Goal: Transaction & Acquisition: Purchase product/service

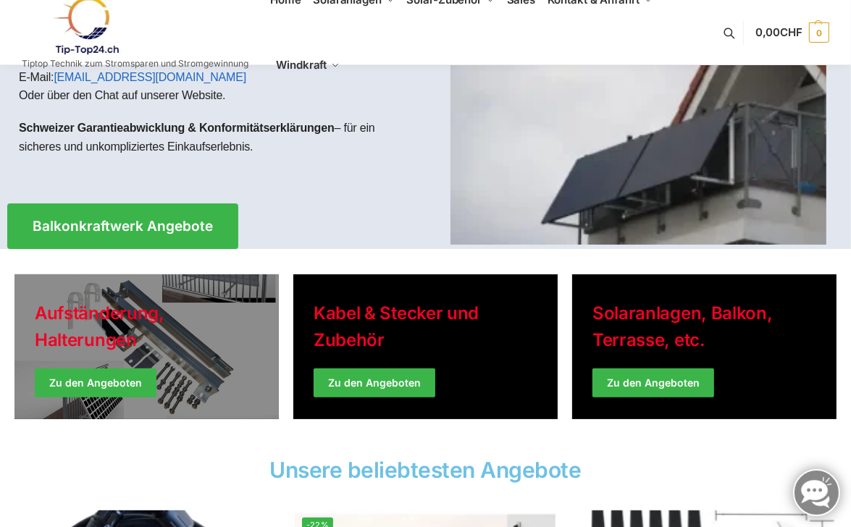
scroll to position [145, 0]
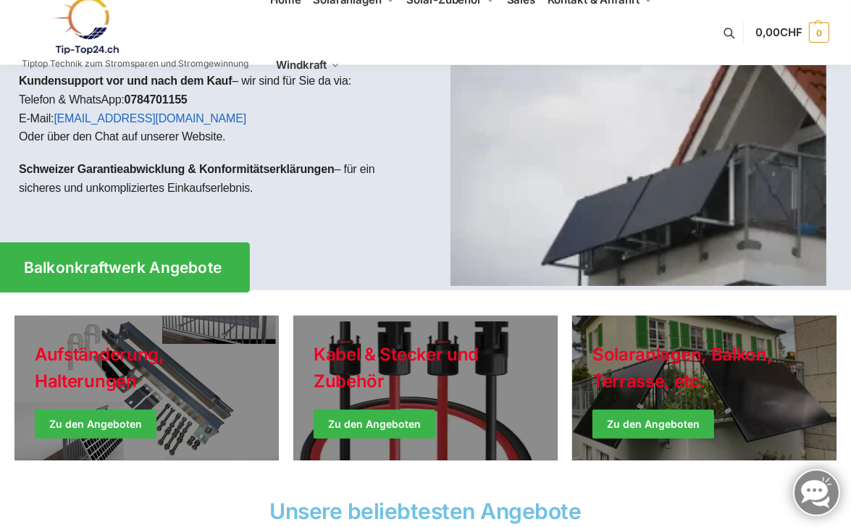
click at [194, 269] on span "Balkonkraftwerk Angebote" at bounding box center [123, 267] width 198 height 15
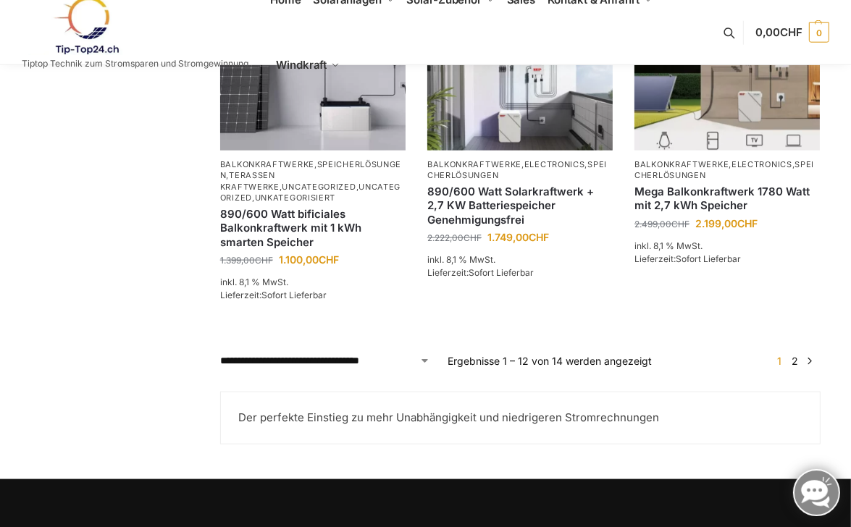
scroll to position [1231, 0]
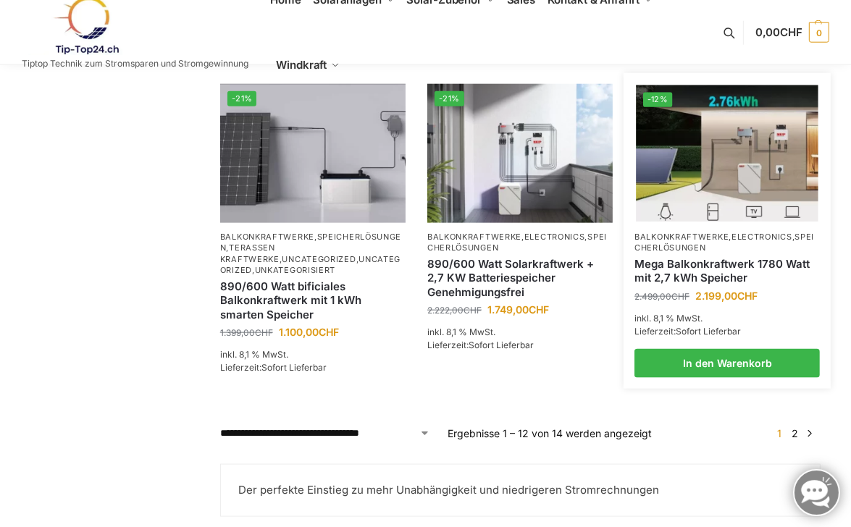
click at [704, 266] on link "Mega Balkonkraftwerk 1780 Watt mit 2,7 kWh Speicher" at bounding box center [726, 271] width 185 height 28
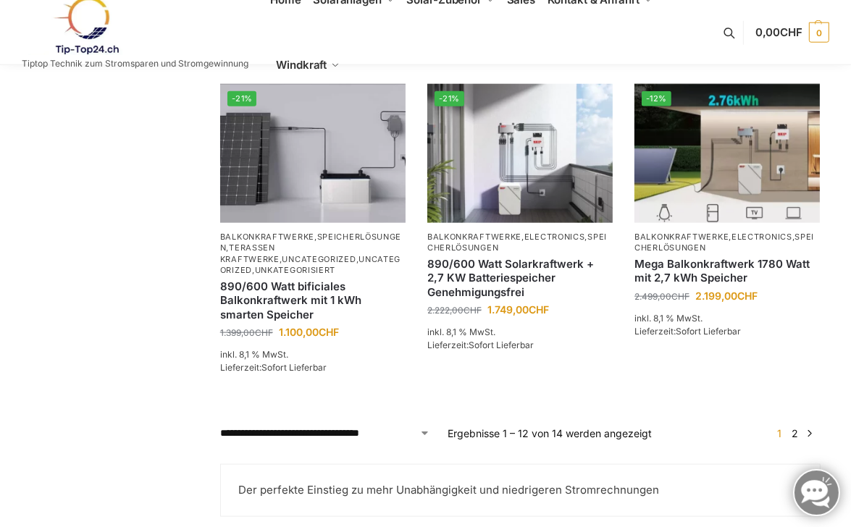
click at [796, 431] on link "2" at bounding box center [795, 433] width 14 height 12
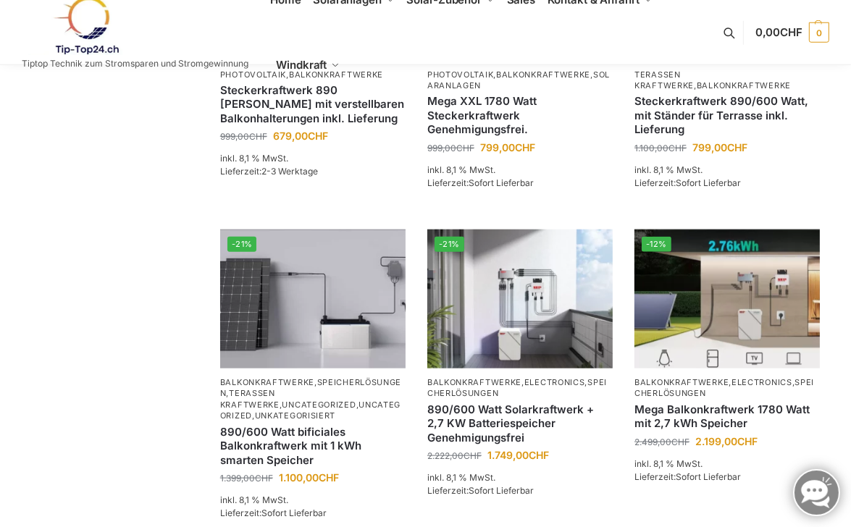
scroll to position [1086, 0]
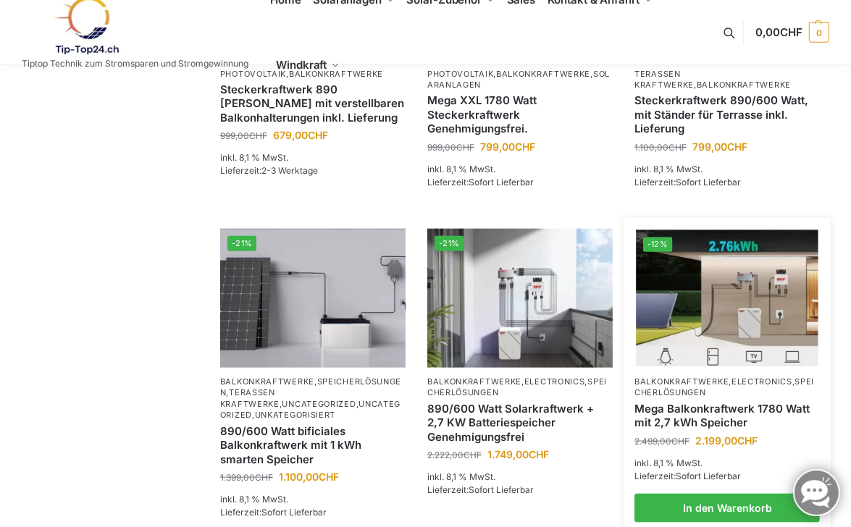
click at [724, 411] on link "Mega Balkonkraftwerk 1780 Watt mit 2,7 kWh Speicher" at bounding box center [726, 416] width 185 height 28
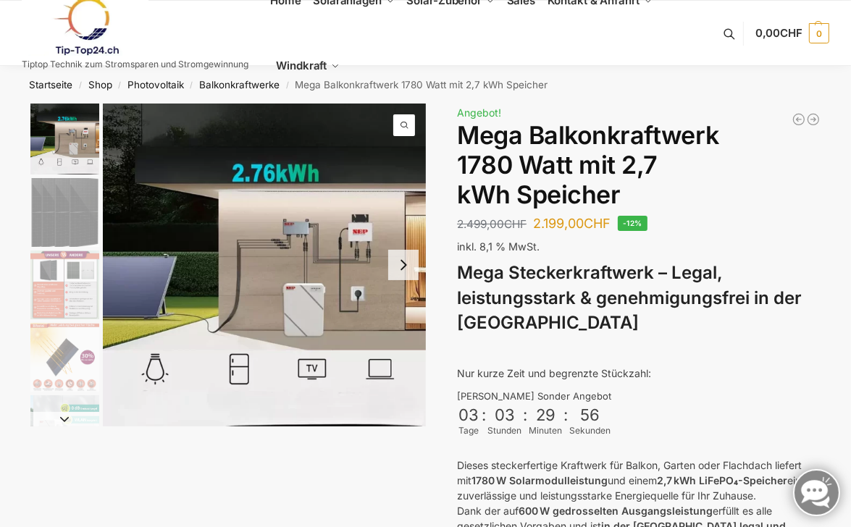
click at [68, 218] on img "2 / 9" at bounding box center [64, 212] width 69 height 69
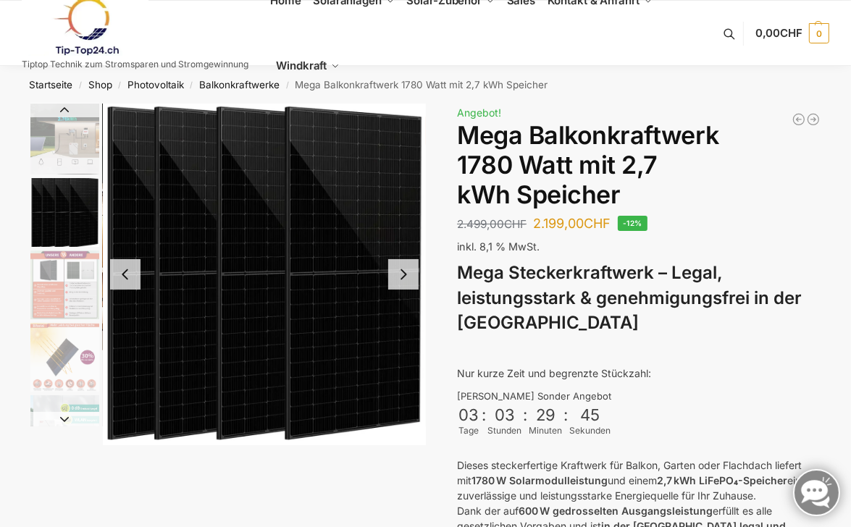
click at [86, 300] on img "3 / 9" at bounding box center [64, 284] width 69 height 69
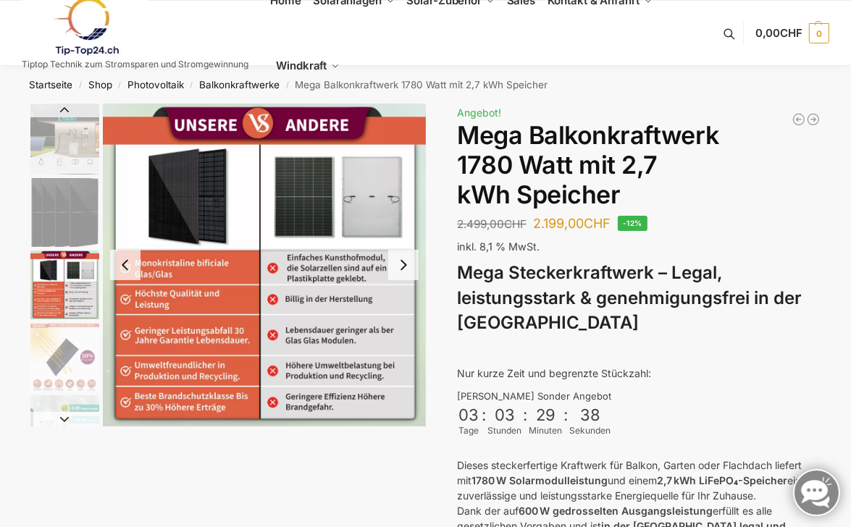
click at [80, 370] on img "4 / 9" at bounding box center [64, 357] width 69 height 69
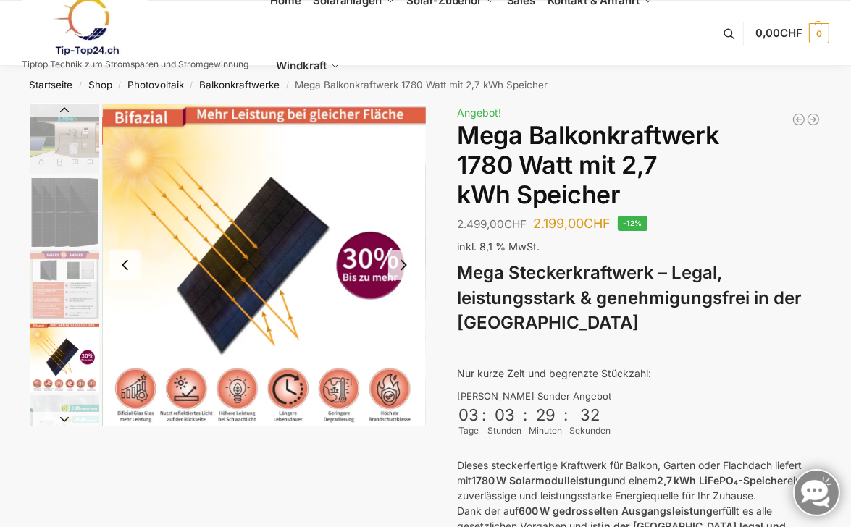
click at [85, 381] on img "4 / 9" at bounding box center [64, 357] width 69 height 69
click at [79, 423] on button "Next slide" at bounding box center [64, 419] width 69 height 14
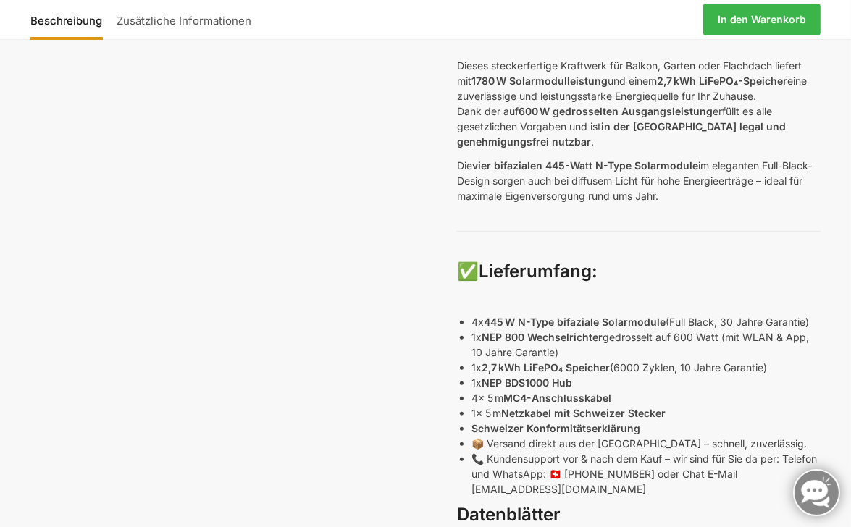
scroll to position [434, 0]
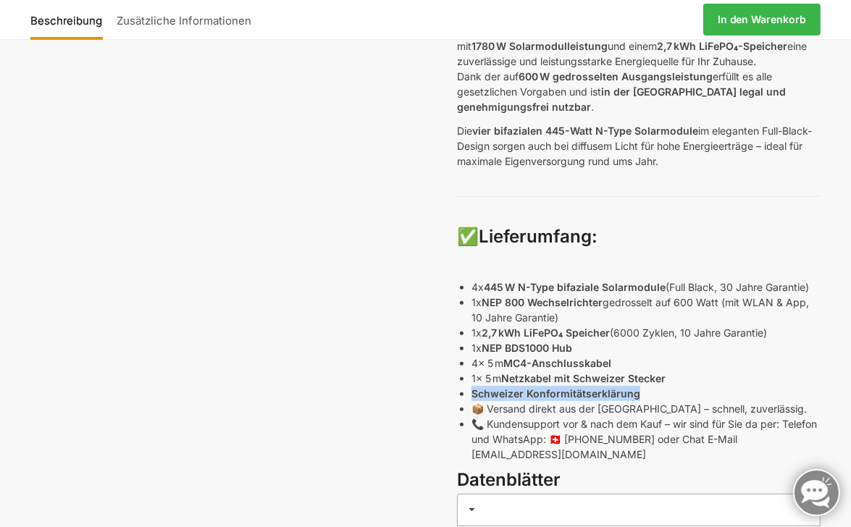
drag, startPoint x: 469, startPoint y: 392, endPoint x: 649, endPoint y: 389, distance: 179.5
click at [649, 389] on div "Mega Steckerkraftwerk – Legal, leistungsstark & genehmigungsfrei in der Schweiz…" at bounding box center [638, 146] width 363 height 641
drag, startPoint x: 649, startPoint y: 389, endPoint x: 597, endPoint y: 391, distance: 51.4
click at [597, 391] on strong "Schweizer Konformitätserklärung" at bounding box center [555, 393] width 169 height 12
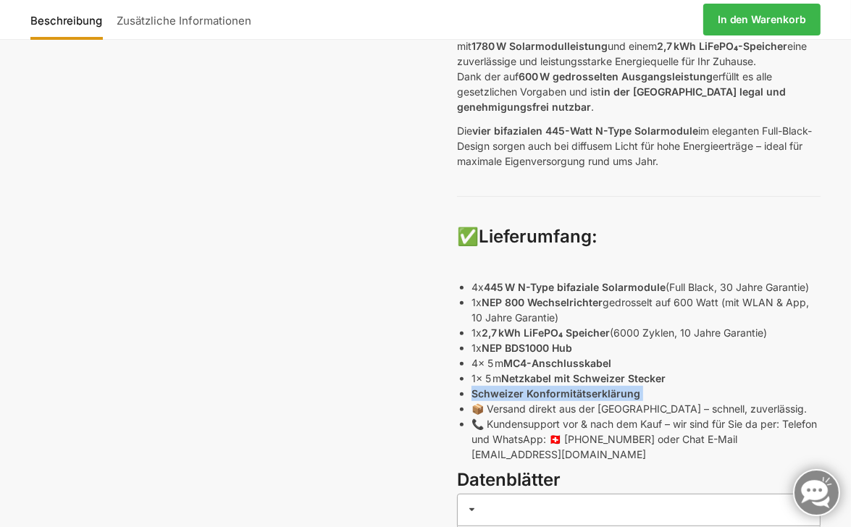
click at [597, 391] on strong "Schweizer Konformitätserklärung" at bounding box center [555, 393] width 169 height 12
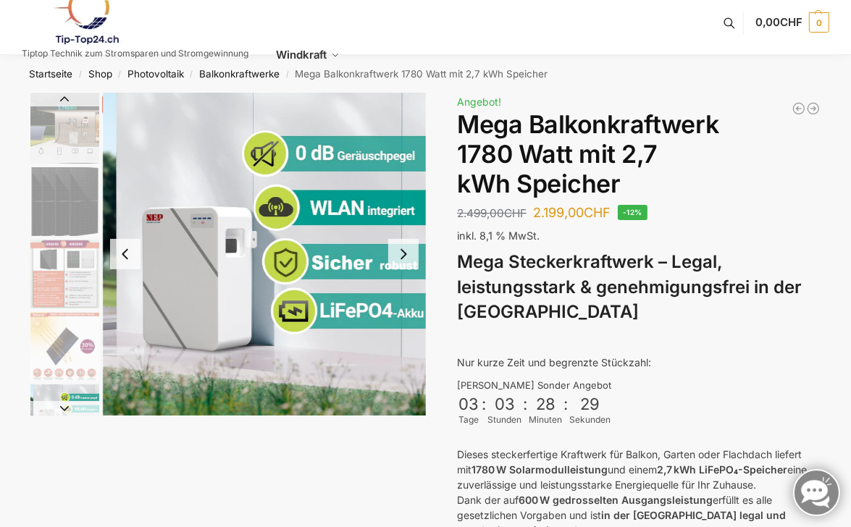
scroll to position [0, 0]
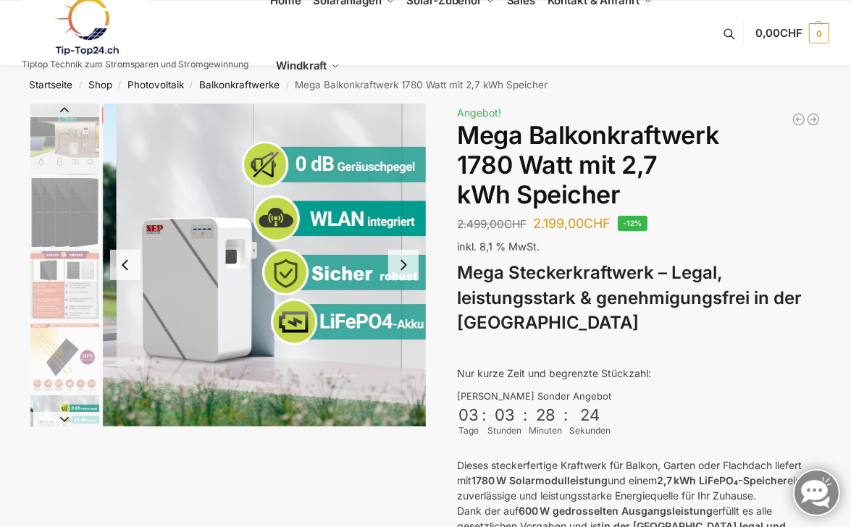
click at [412, 265] on button "Next slide" at bounding box center [403, 265] width 30 height 30
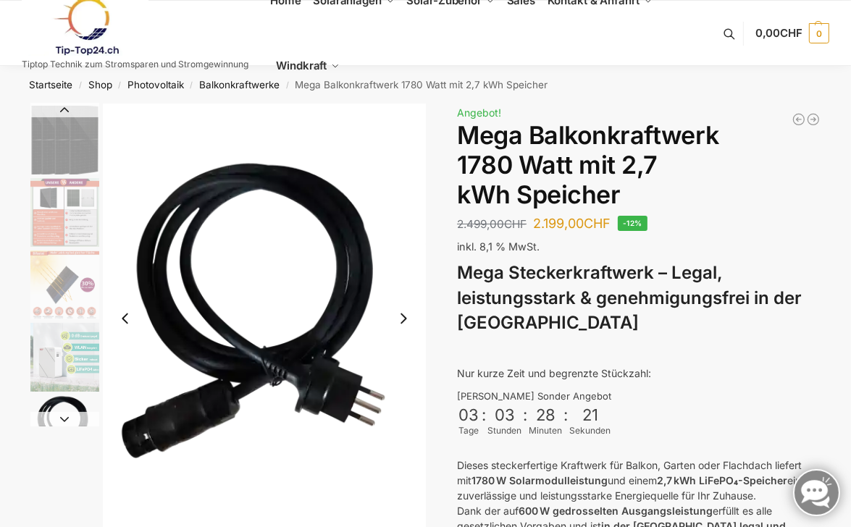
click at [404, 321] on button "Next slide" at bounding box center [403, 318] width 30 height 30
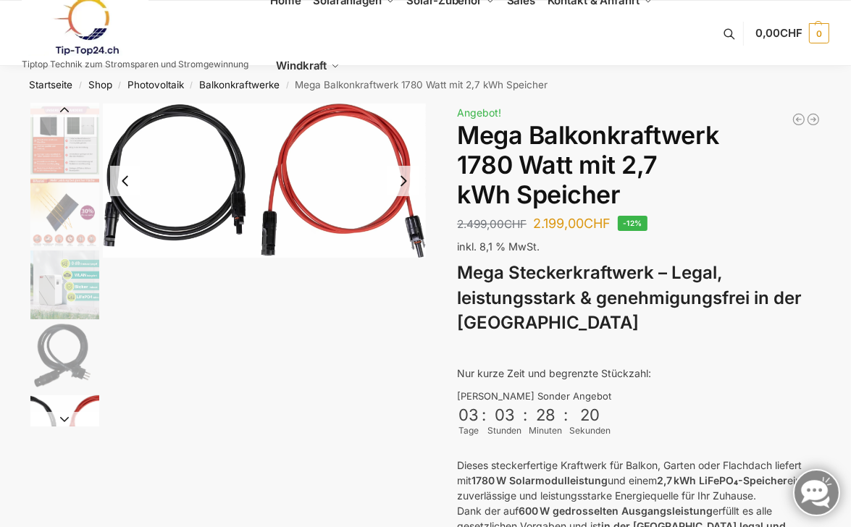
click at [409, 182] on button "Next slide" at bounding box center [403, 181] width 30 height 30
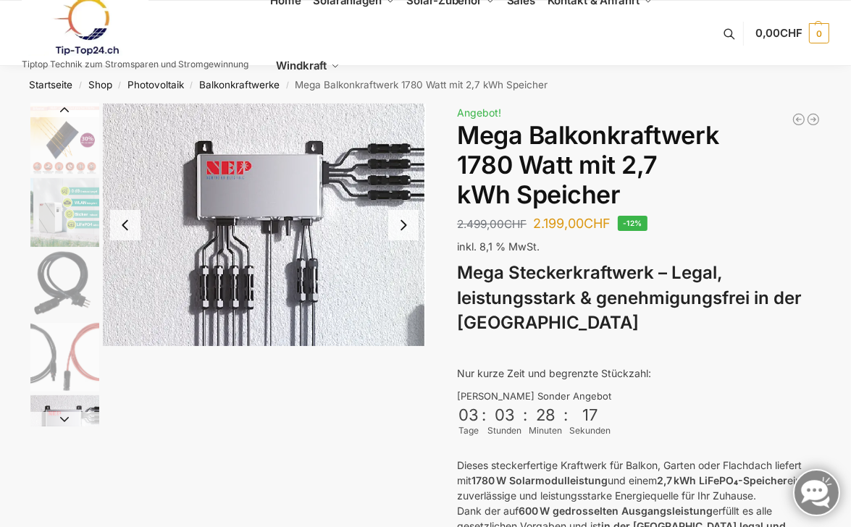
click at [402, 228] on button "Next slide" at bounding box center [403, 225] width 30 height 30
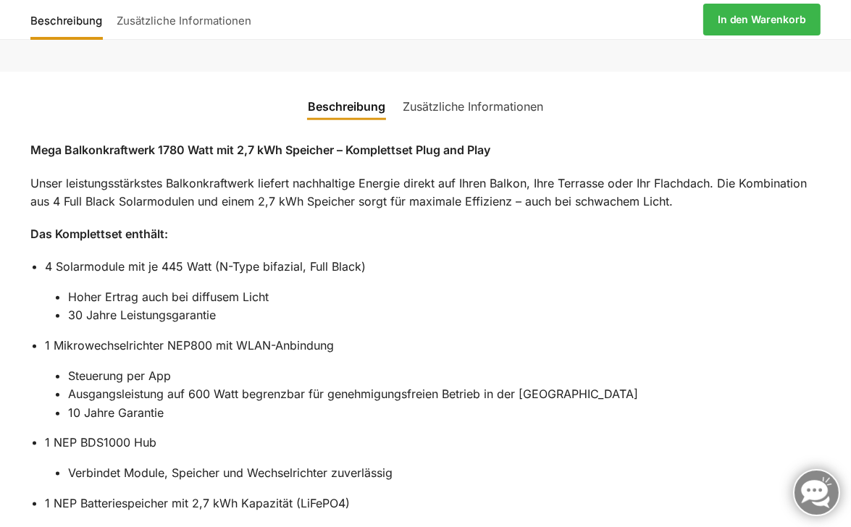
scroll to position [1158, 0]
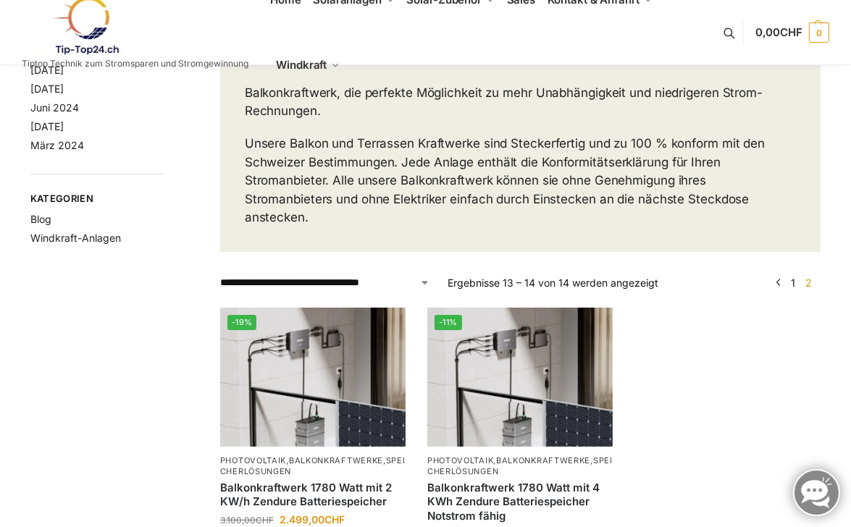
scroll to position [362, 0]
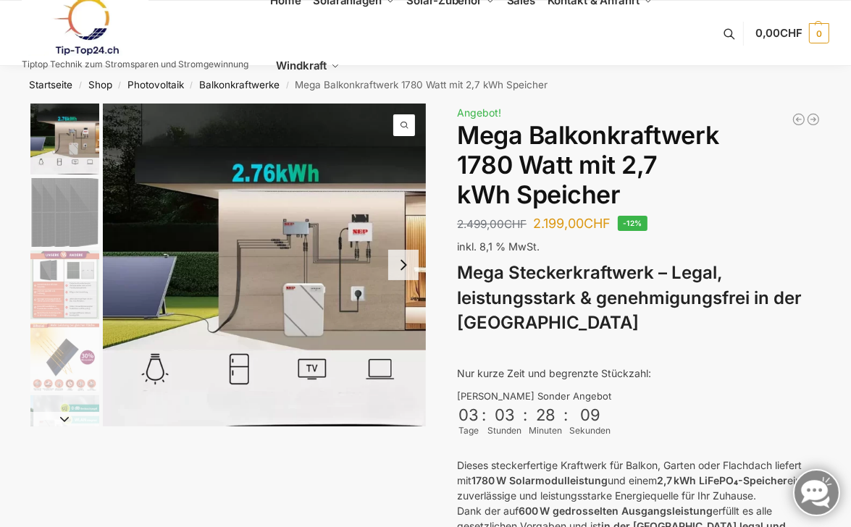
click at [63, 214] on img "2 / 9" at bounding box center [64, 212] width 69 height 69
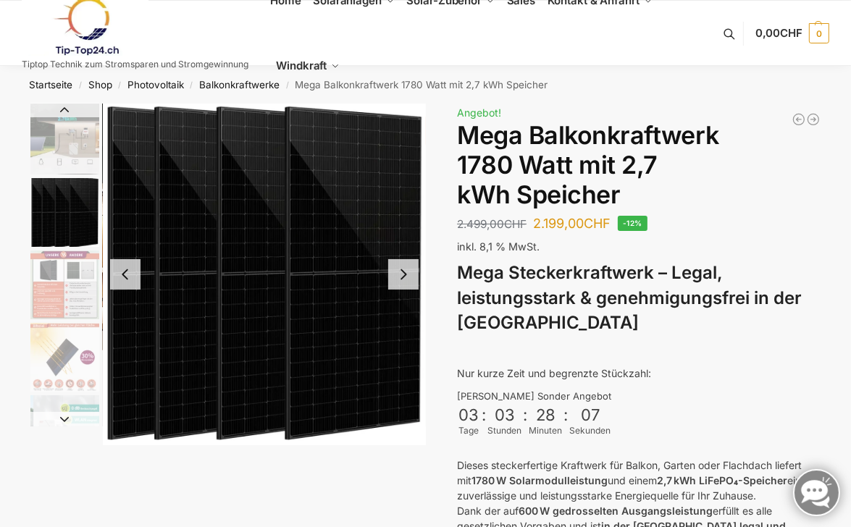
click at [292, 246] on img "2 / 9" at bounding box center [264, 275] width 323 height 342
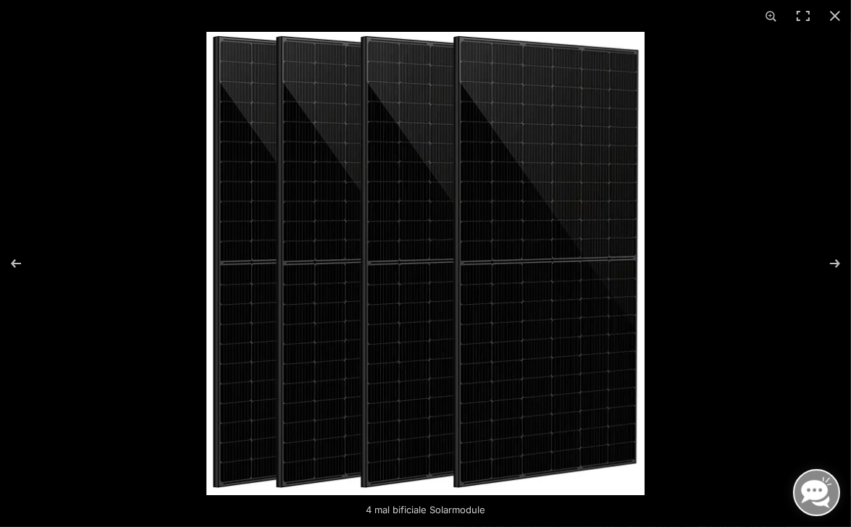
click at [509, 237] on img at bounding box center [425, 263] width 438 height 463
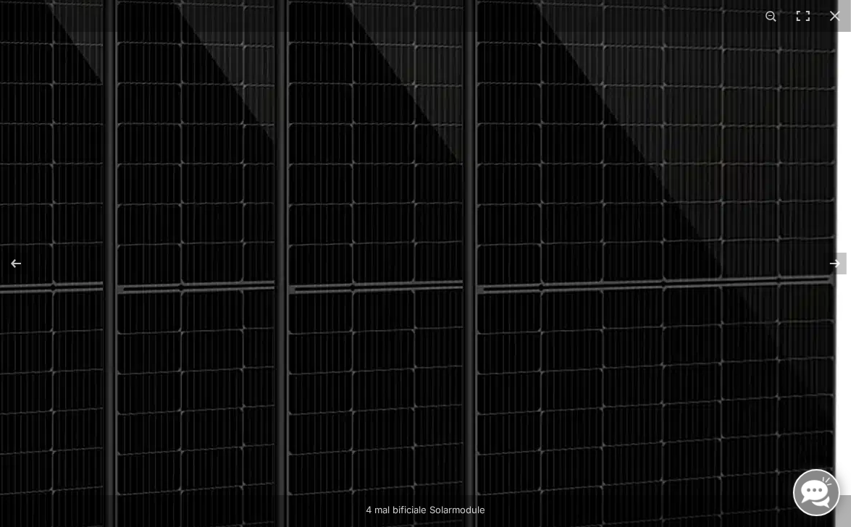
click at [552, 177] on img at bounding box center [406, 290] width 890 height 941
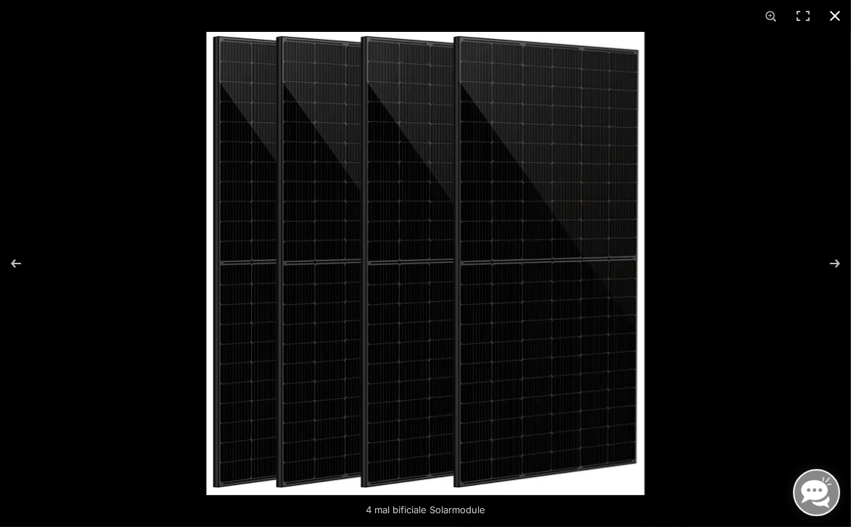
click at [834, 9] on button "Close (Esc)" at bounding box center [835, 16] width 32 height 32
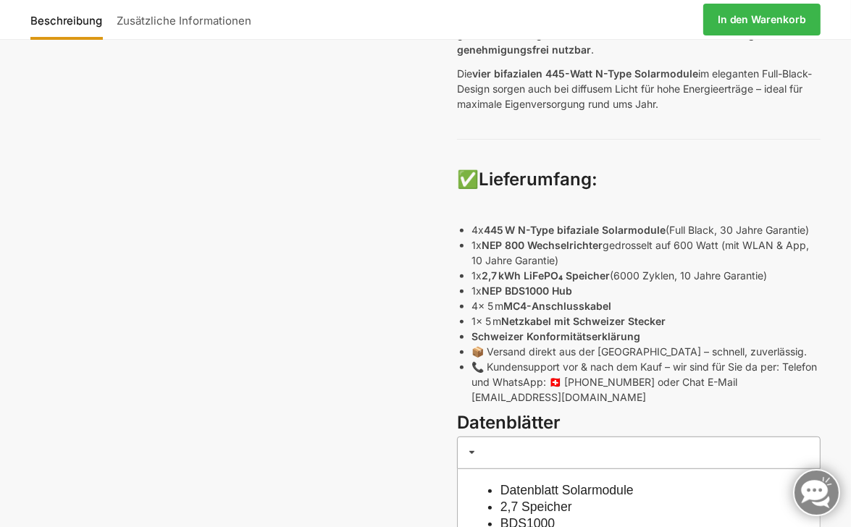
scroll to position [507, 0]
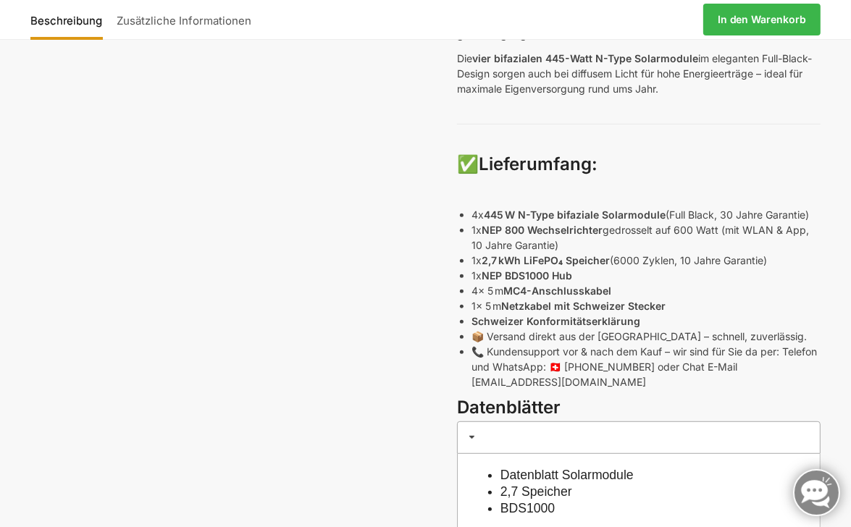
drag, startPoint x: 772, startPoint y: 259, endPoint x: 469, endPoint y: 259, distance: 303.3
click at [469, 259] on div "Mega Steckerkraftwerk – Legal, leistungsstark & genehmigungsfrei in der Schweiz…" at bounding box center [638, 74] width 363 height 641
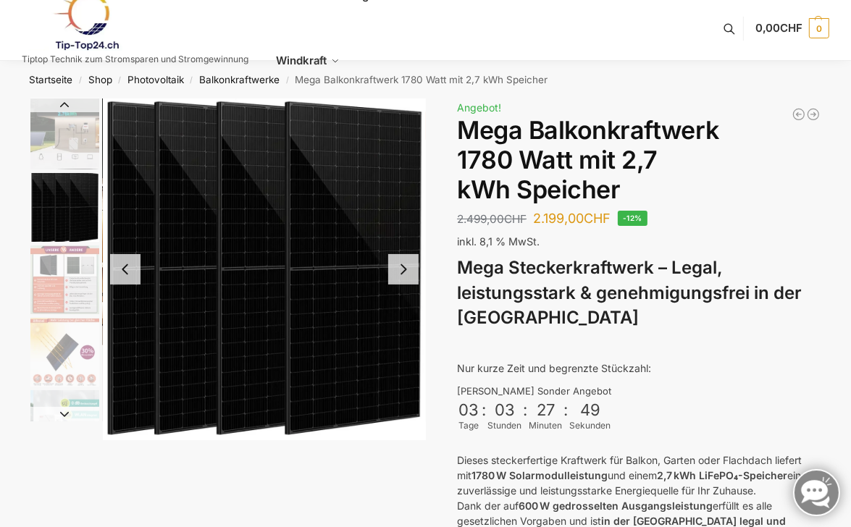
scroll to position [0, 0]
